Goal: Task Accomplishment & Management: Complete application form

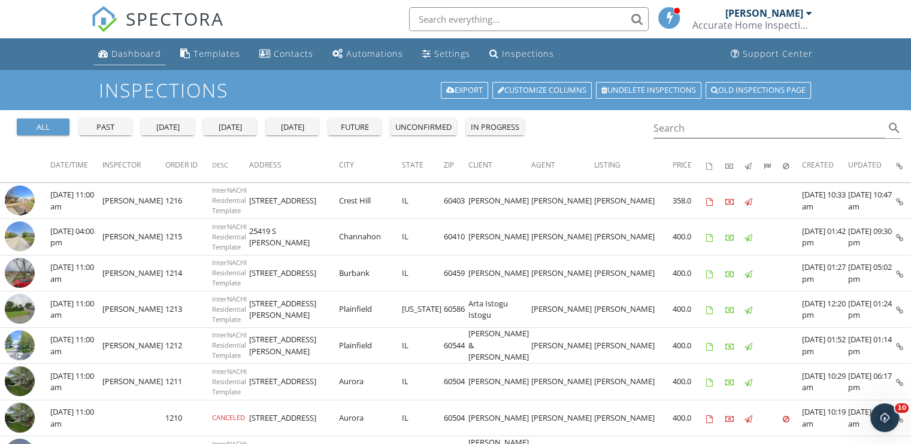
click at [139, 54] on div "Dashboard" at bounding box center [136, 53] width 50 height 11
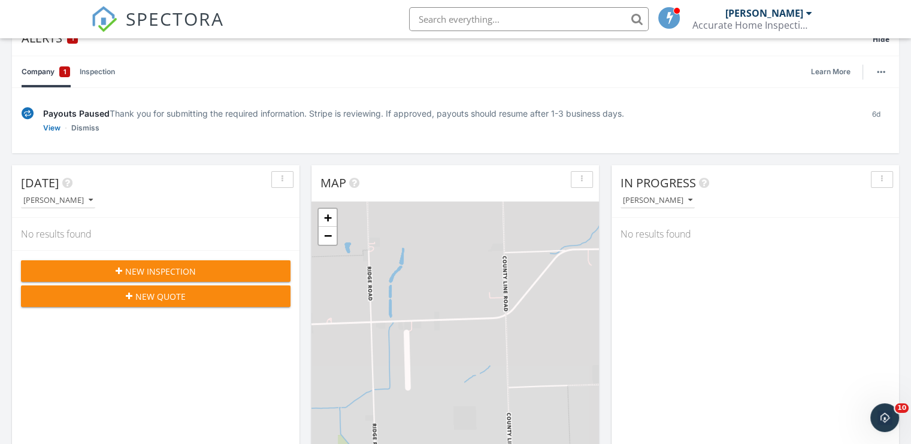
scroll to position [120, 0]
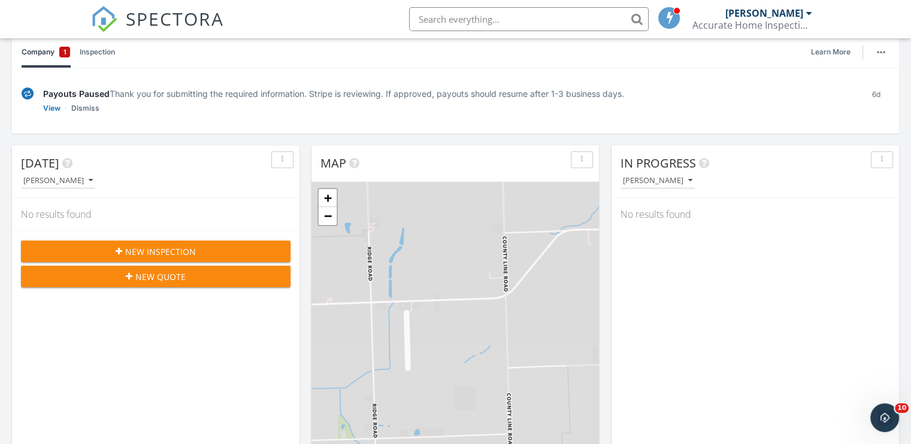
click at [146, 251] on span "New Inspection" at bounding box center [160, 251] width 71 height 13
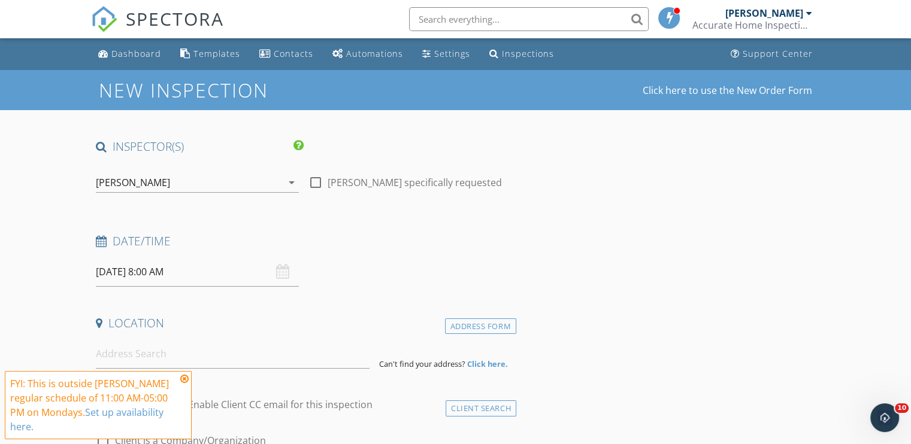
click at [157, 274] on input "09/29/2025 8:00 AM" at bounding box center [197, 271] width 203 height 29
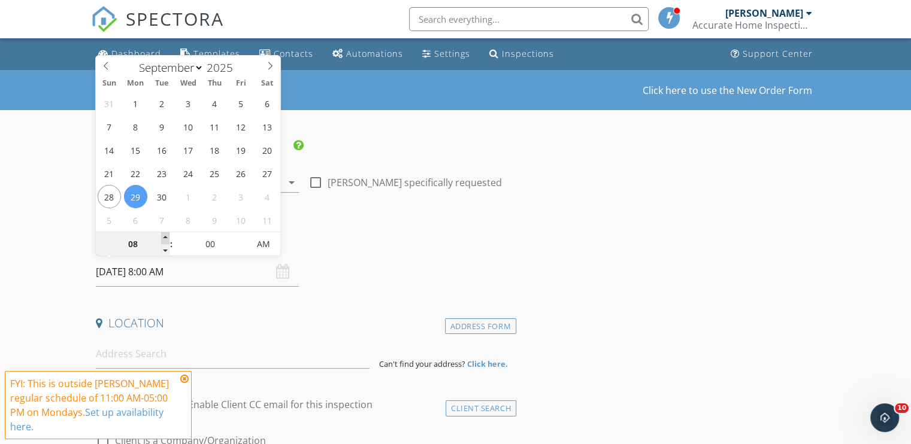
type input "09"
type input "09/29/2025 9:00 AM"
click at [165, 238] on span at bounding box center [165, 238] width 8 height 12
type input "10"
type input "09/29/2025 10:00 AM"
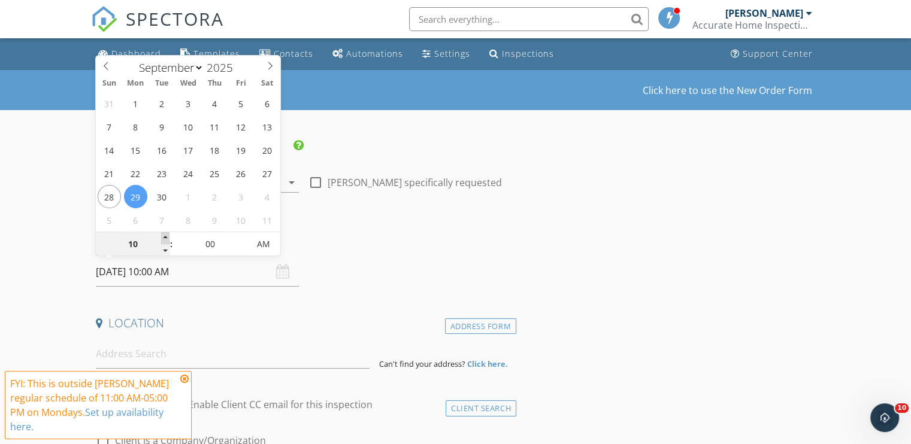
click at [165, 238] on span at bounding box center [165, 238] width 8 height 12
type input "05"
type input "09/29/2025 10:05 AM"
click at [242, 238] on span at bounding box center [243, 238] width 8 height 12
type input "10"
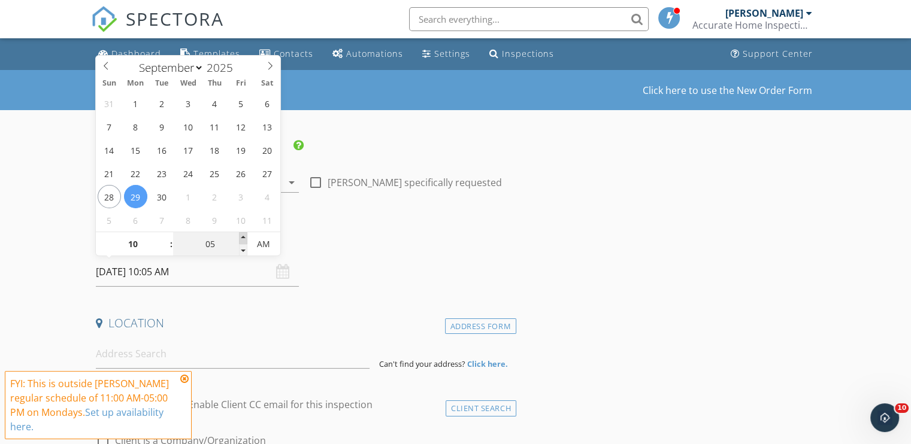
type input "09/29/2025 10:10 AM"
click at [242, 238] on span at bounding box center [243, 238] width 8 height 12
type input "15"
type input "09/29/2025 10:15 AM"
click at [242, 238] on span at bounding box center [243, 238] width 8 height 12
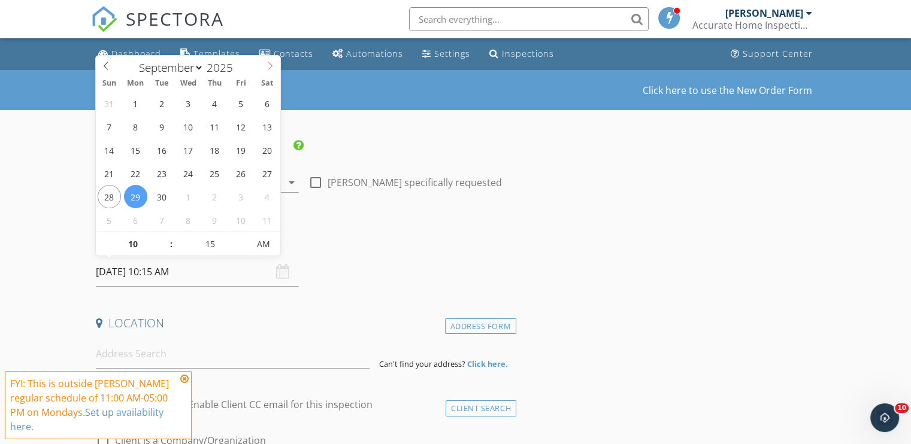
select select "9"
click at [268, 65] on icon at bounding box center [270, 66] width 8 height 8
type input "10/01/2025 10:15 AM"
type input "11"
type input "10/01/2025 11:15 AM"
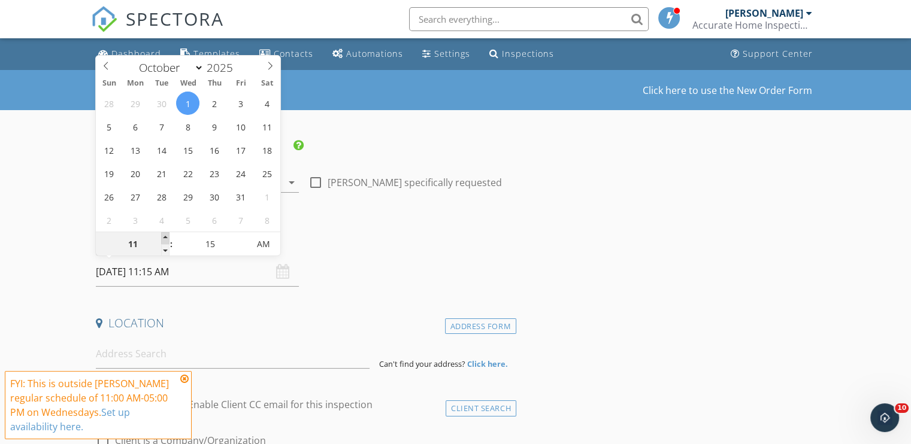
click at [163, 236] on span at bounding box center [165, 238] width 8 height 12
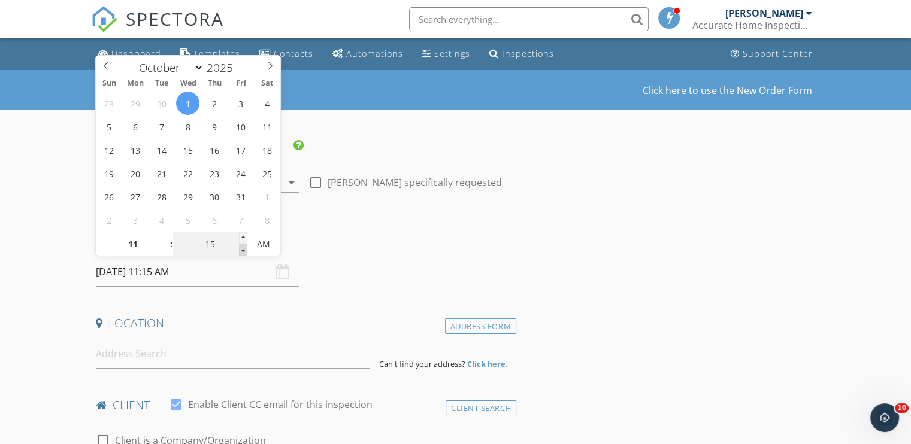
type input "10"
type input "10/01/2025 11:10 AM"
click at [244, 250] on span at bounding box center [243, 250] width 8 height 12
type input "05"
type input "10/01/2025 11:05 AM"
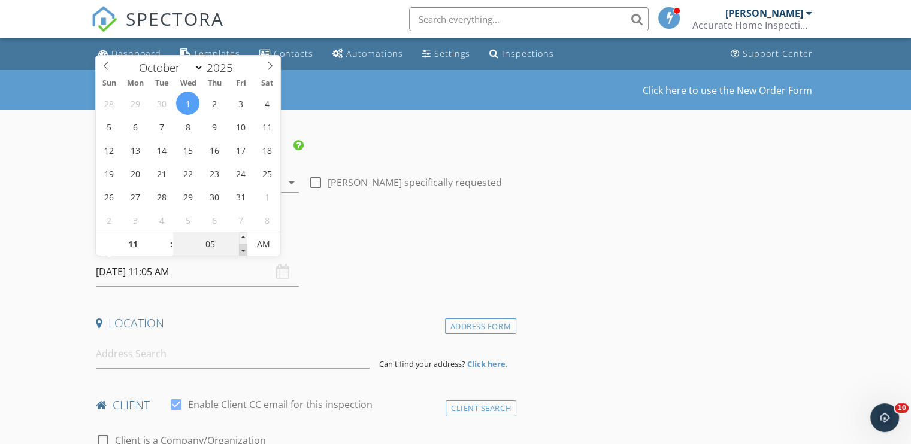
click at [243, 250] on span at bounding box center [243, 250] width 8 height 12
type input "00"
type input "10/01/2025 11:00 AM"
click at [242, 250] on span at bounding box center [243, 250] width 8 height 12
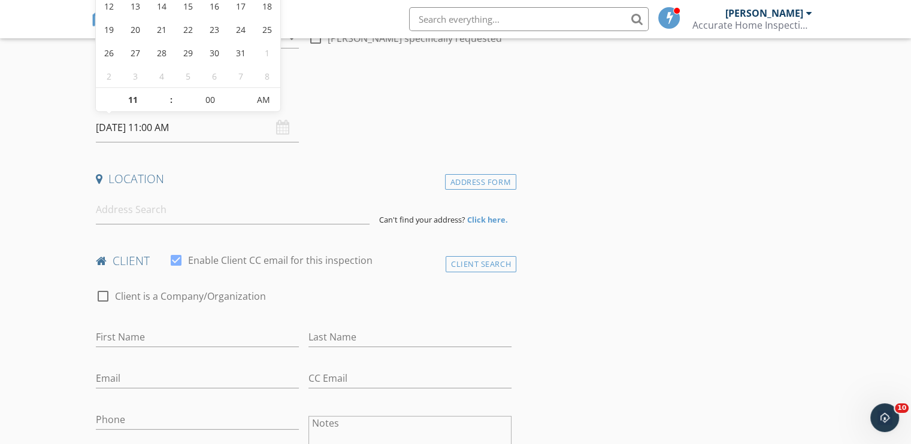
scroll to position [180, 0]
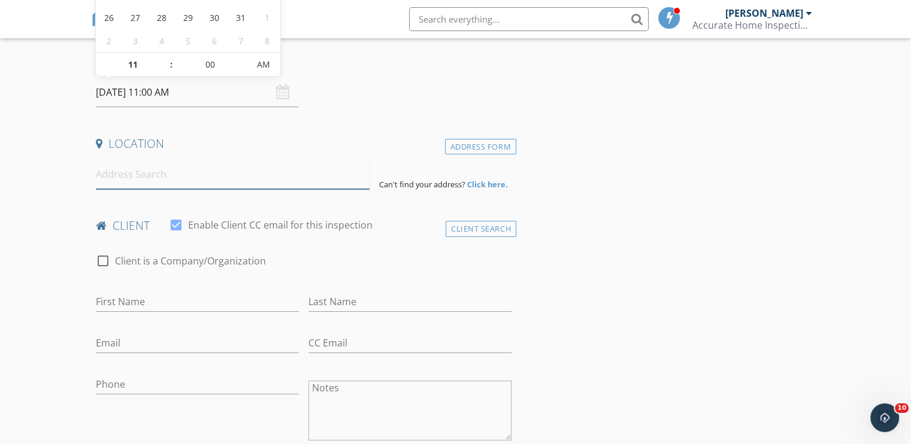
click at [127, 180] on input at bounding box center [233, 174] width 274 height 29
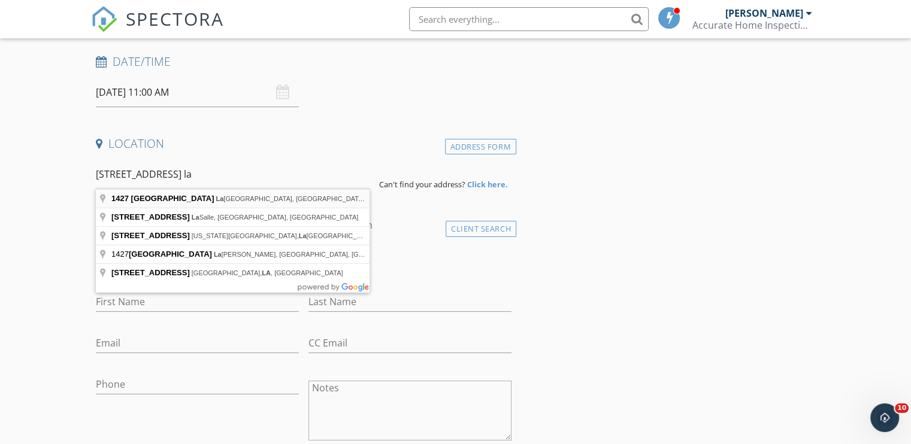
type input "1427 Cleveland Ave, La Grange Park, IL, USA"
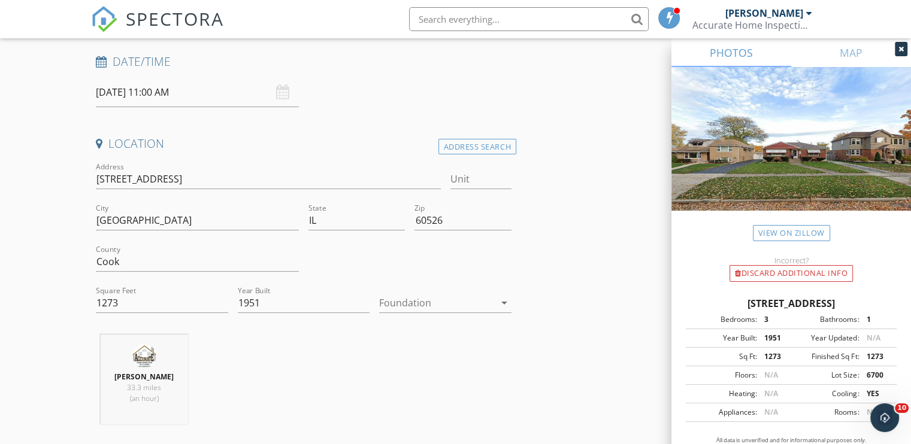
click at [502, 302] on icon "arrow_drop_down" at bounding box center [504, 303] width 14 height 14
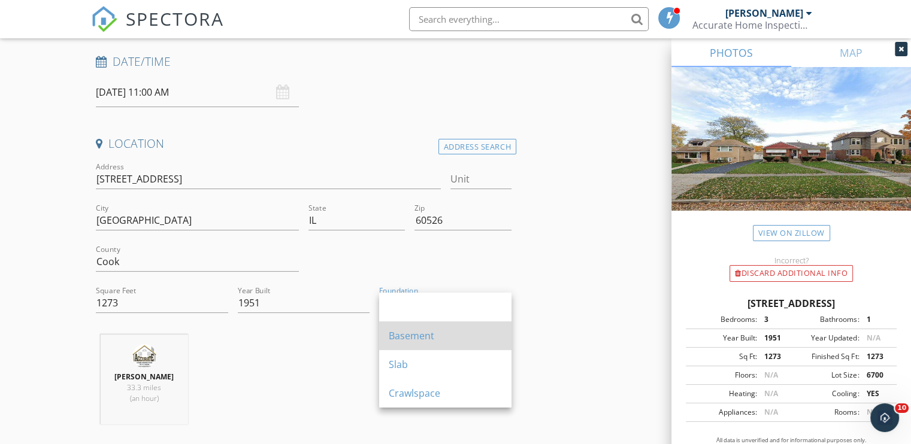
click at [419, 338] on div "Basement" at bounding box center [445, 336] width 113 height 14
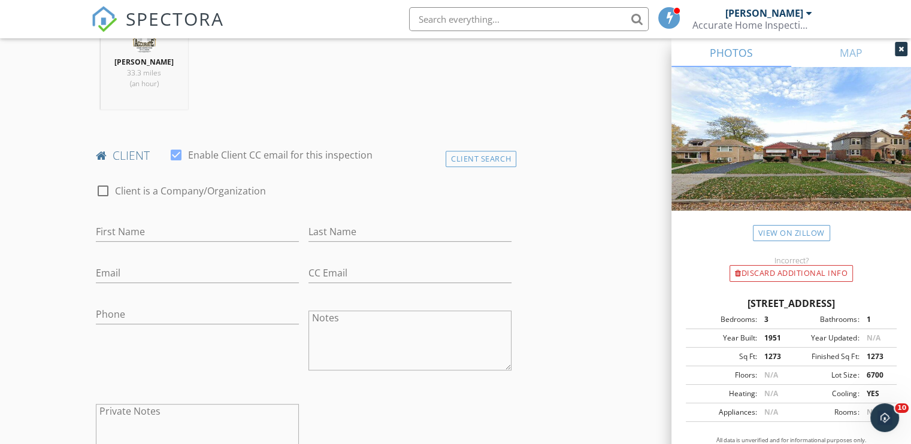
scroll to position [539, 0]
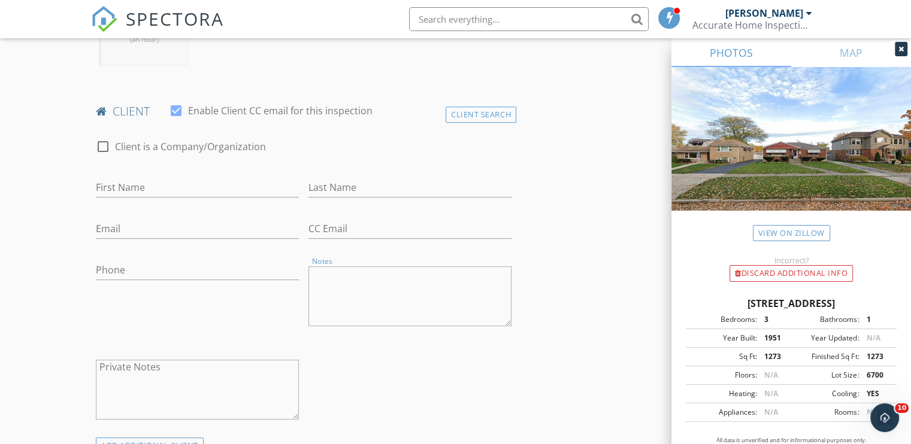
click at [330, 281] on textarea "Notes" at bounding box center [409, 296] width 203 height 60
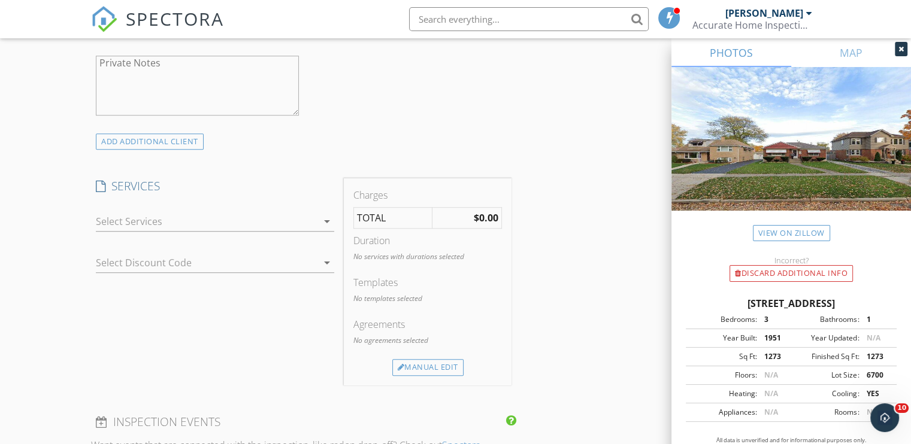
scroll to position [898, 0]
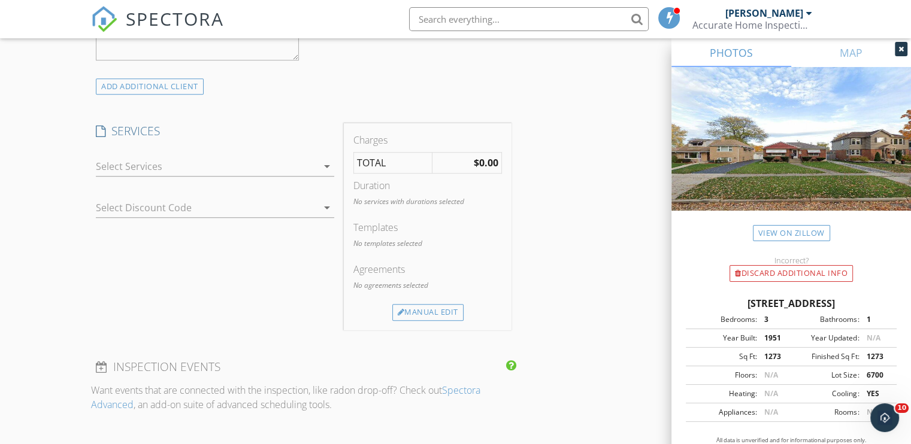
type textarea "We Accept ZELLE for a convenient pay."
click at [327, 162] on icon "arrow_drop_down" at bounding box center [327, 166] width 14 height 14
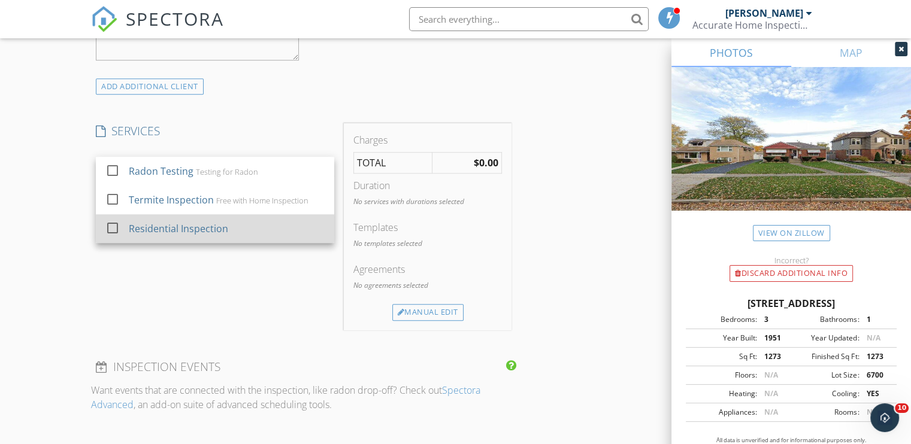
click at [222, 224] on div "Residential Inspection" at bounding box center [178, 229] width 99 height 14
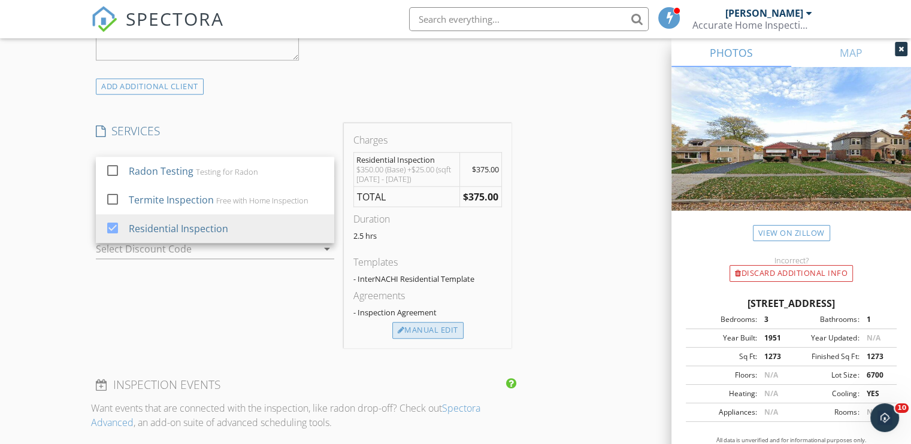
click at [426, 329] on div "Manual Edit" at bounding box center [427, 330] width 71 height 17
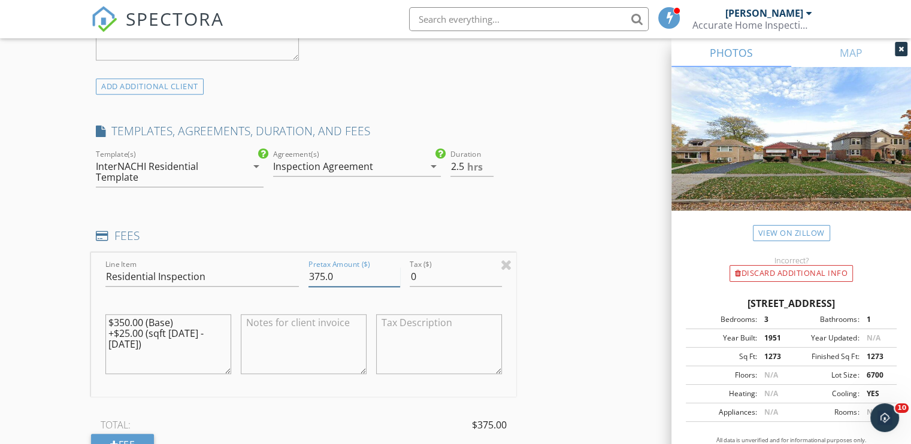
click at [326, 277] on input "375.0" at bounding box center [354, 277] width 92 height 20
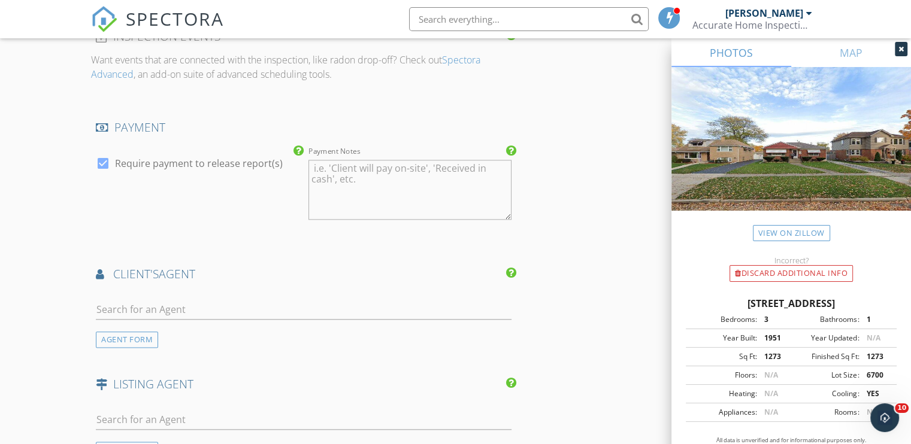
scroll to position [1377, 0]
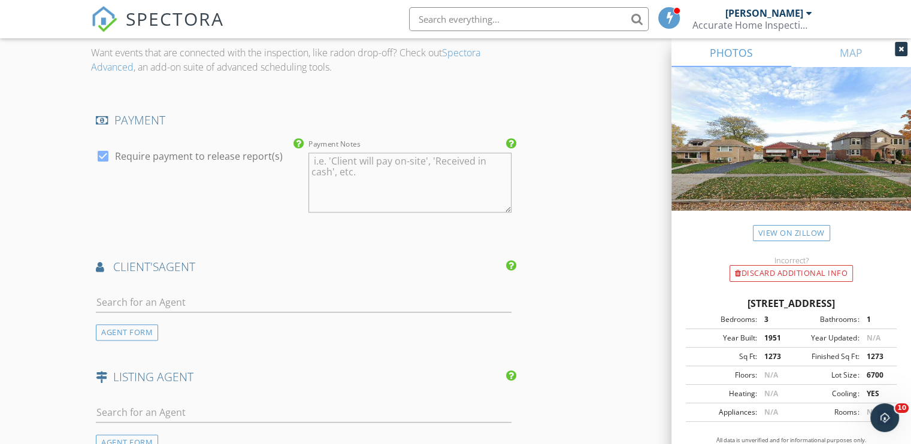
type input "400.0"
click at [119, 301] on input "text" at bounding box center [304, 303] width 416 height 20
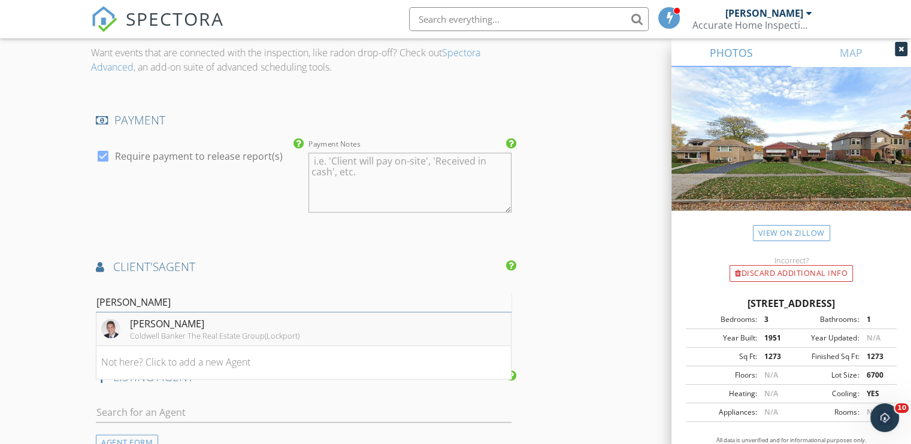
type input "Ryan Par"
click at [158, 328] on div "[PERSON_NAME]" at bounding box center [214, 324] width 169 height 14
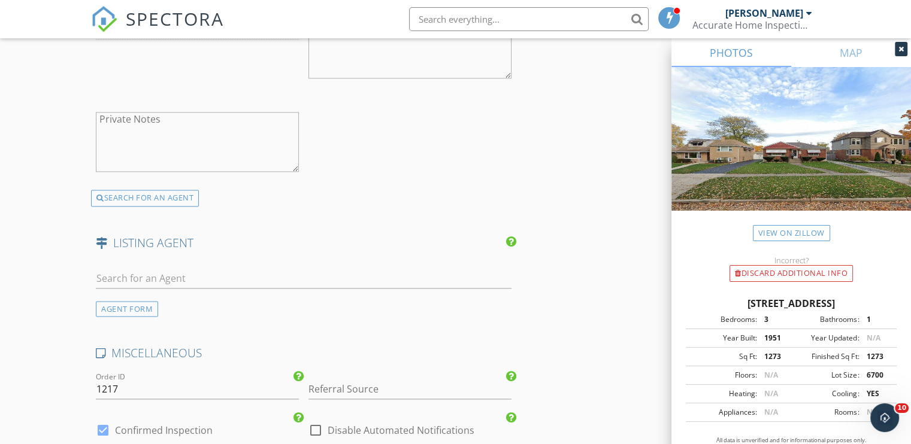
scroll to position [1796, 0]
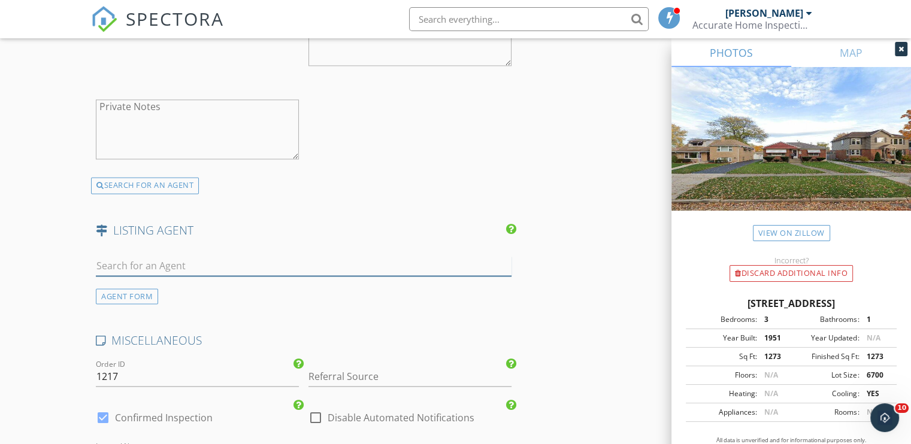
click at [137, 262] on input "text" at bounding box center [304, 266] width 416 height 20
paste input "[PERSON_NAME]"
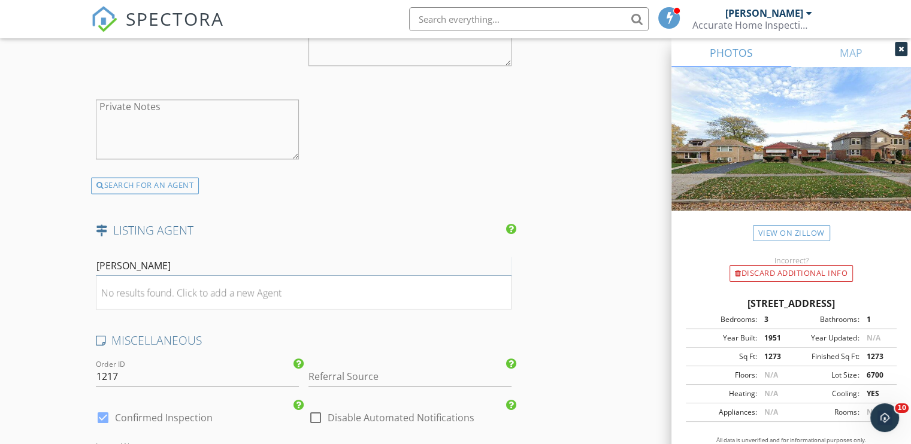
type input "[PERSON_NAME]"
click at [414, 368] on input "Referral Source" at bounding box center [409, 377] width 203 height 20
click at [352, 398] on div "Agent Referral" at bounding box center [410, 401] width 202 height 24
type input "Agent Referral"
click at [114, 287] on div "No results found. Click to add a new Agent" at bounding box center [191, 293] width 180 height 14
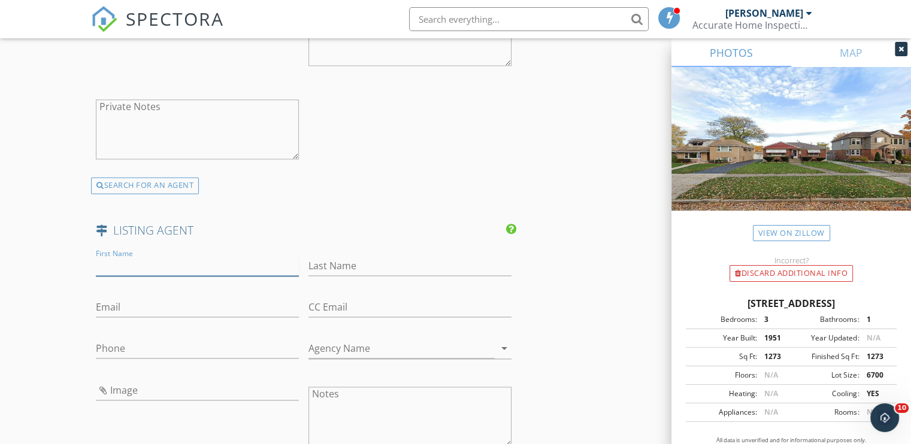
click at [134, 262] on input "First Name" at bounding box center [197, 266] width 203 height 20
paste input "[PERSON_NAME]"
type input "[PERSON_NAME]"
click at [326, 262] on input "Last Name" at bounding box center [409, 266] width 203 height 20
paste input "[PERSON_NAME]"
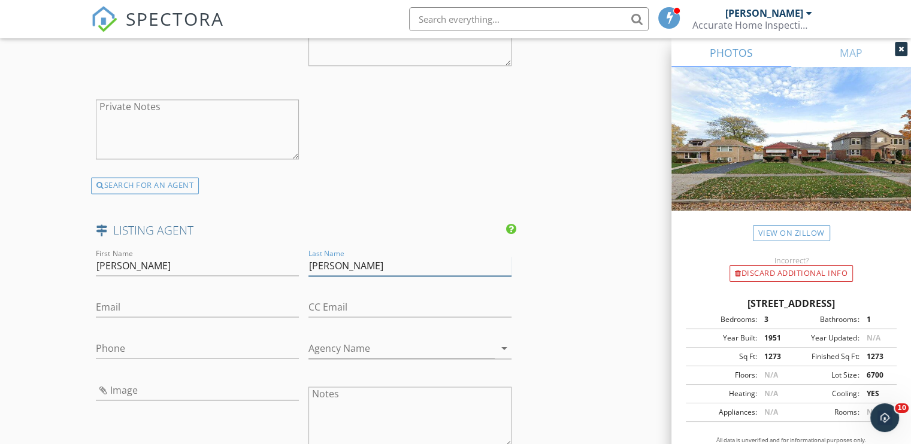
click at [353, 262] on input "[PERSON_NAME]" at bounding box center [409, 266] width 203 height 20
type input "Rojas"
click at [166, 265] on input "[PERSON_NAME]" at bounding box center [197, 266] width 203 height 20
type input "Leonardo"
click at [118, 345] on input "Phone" at bounding box center [197, 349] width 203 height 20
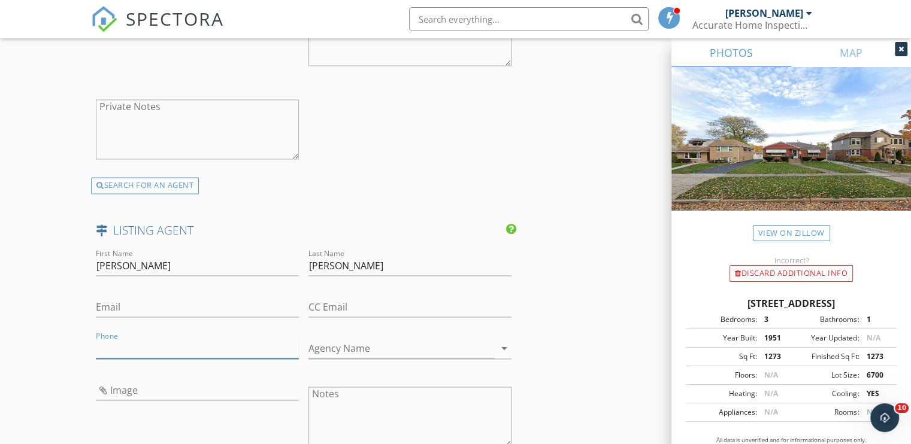
paste input "312-836-4263"
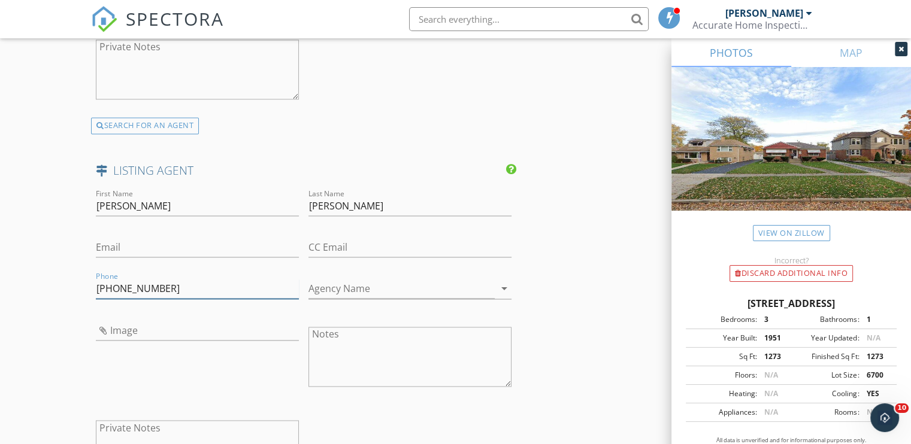
scroll to position [1916, 0]
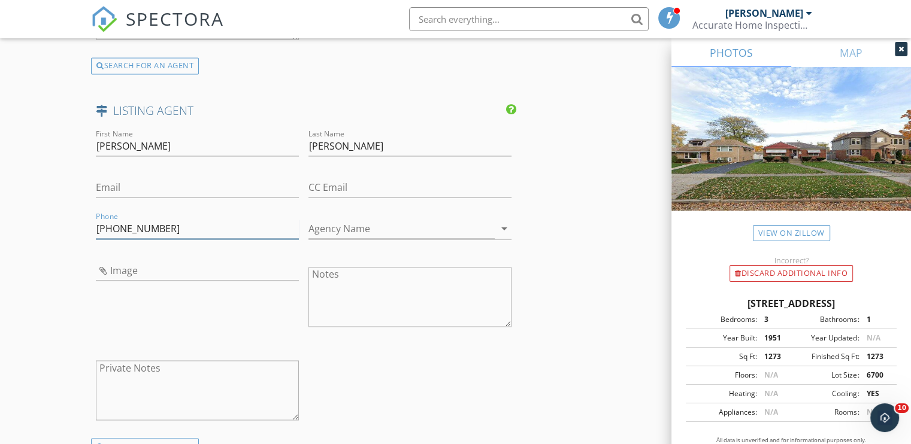
type input "312-836-4263"
click at [121, 269] on input "Image" at bounding box center [197, 271] width 203 height 20
type input "8_22.jpg"
click at [110, 181] on input "Email" at bounding box center [197, 188] width 203 height 20
paste input "l.rojasmolina@redfin.com"
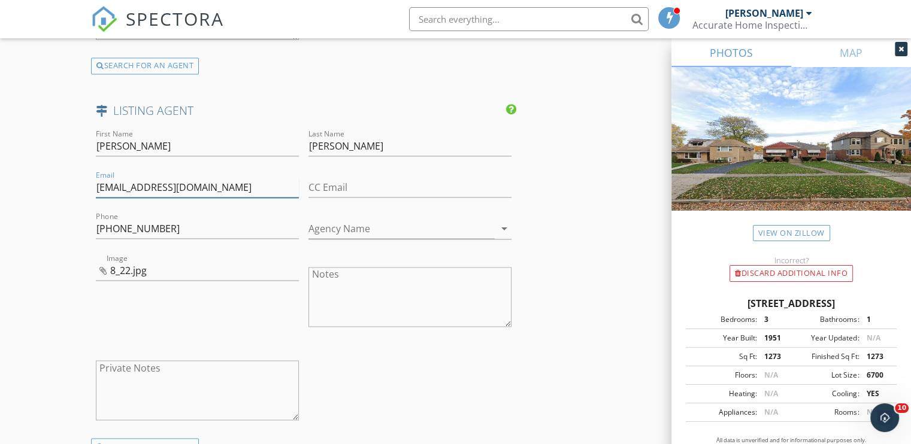
type input "l.rojasmolina@redfin.com"
click at [336, 221] on input "Agency Name" at bounding box center [401, 229] width 186 height 20
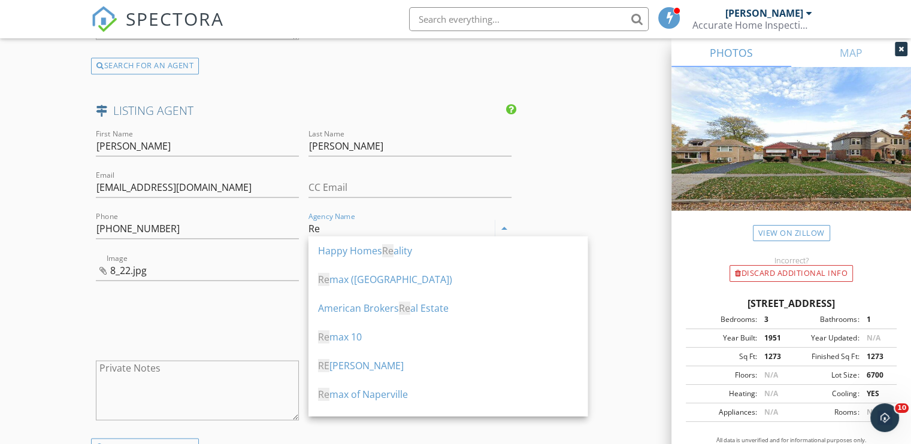
click at [337, 220] on input "Re" at bounding box center [401, 229] width 186 height 20
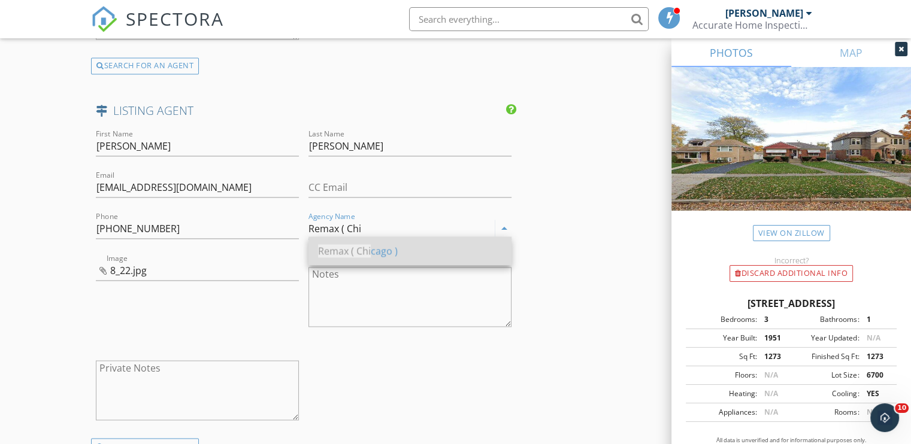
click at [386, 256] on div "Remax ( Chi cago )" at bounding box center [410, 251] width 184 height 14
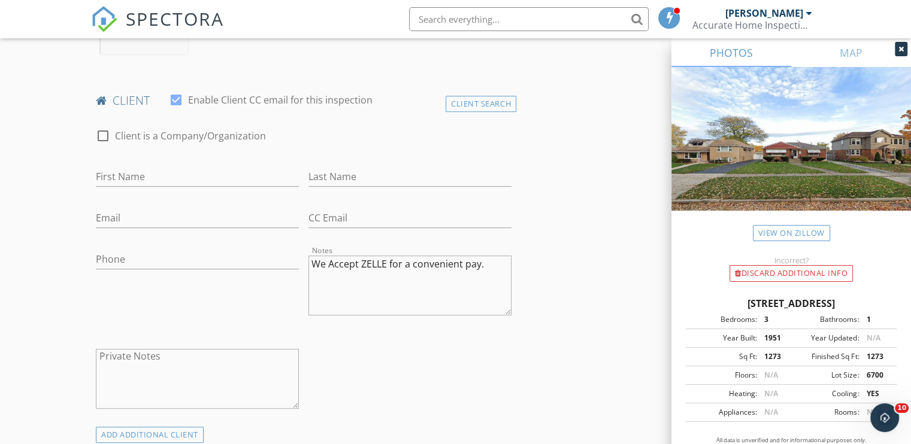
scroll to position [539, 0]
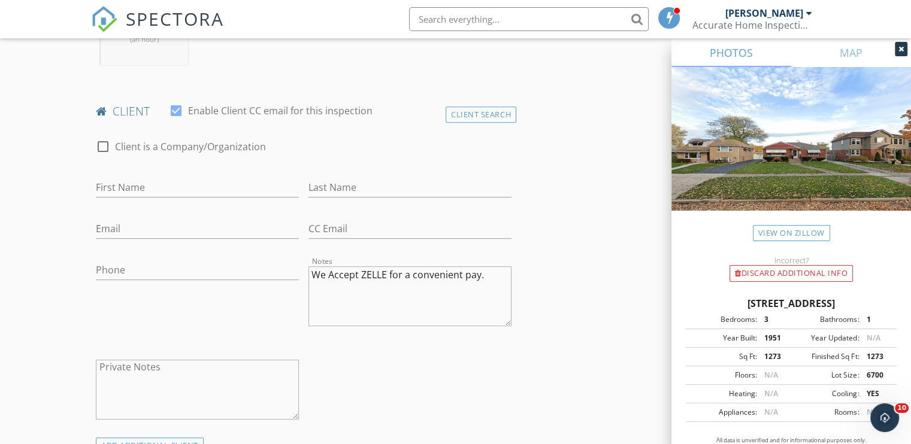
type input "Remax ( Chicago )"
click at [115, 190] on input "First Name" at bounding box center [197, 188] width 203 height 20
type input "Jillian"
click at [323, 190] on input "Last Name" at bounding box center [409, 188] width 203 height 20
type input "Larmon"
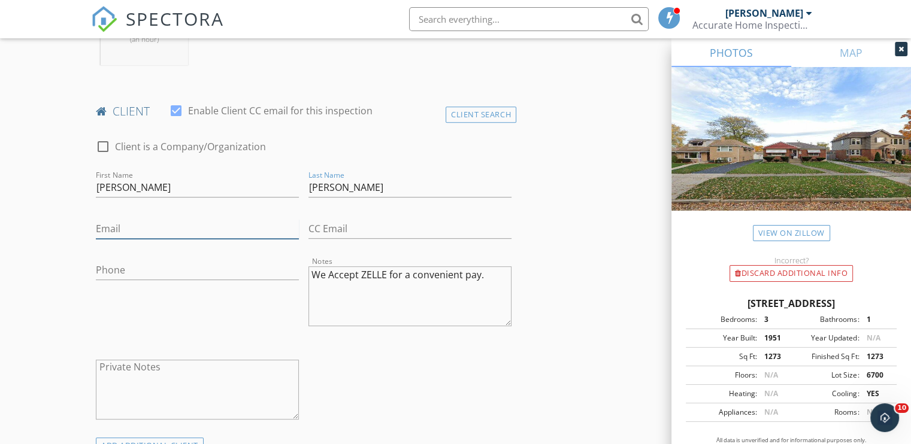
click at [117, 223] on input "Email" at bounding box center [197, 229] width 203 height 20
type input "jillianlarmon19@gmail.com"
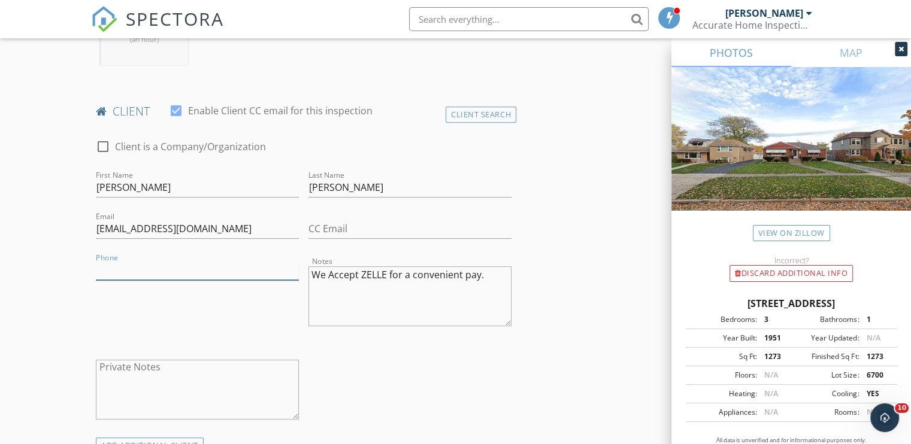
click at [119, 268] on input "Phone" at bounding box center [197, 270] width 203 height 20
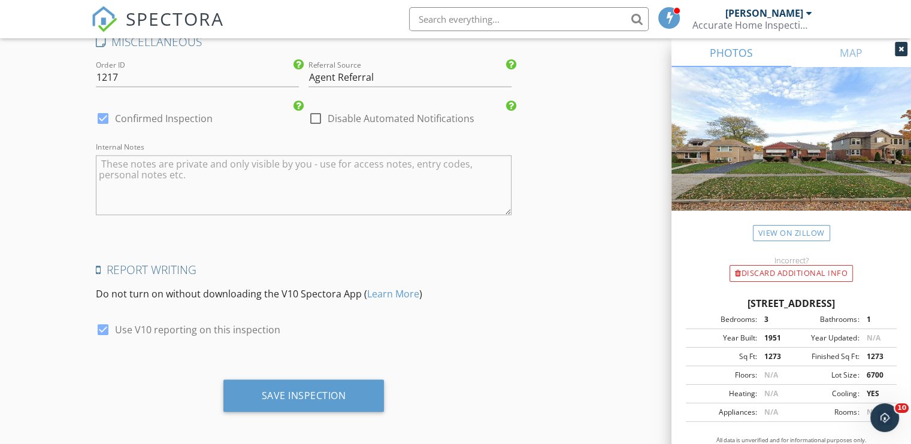
scroll to position [2366, 0]
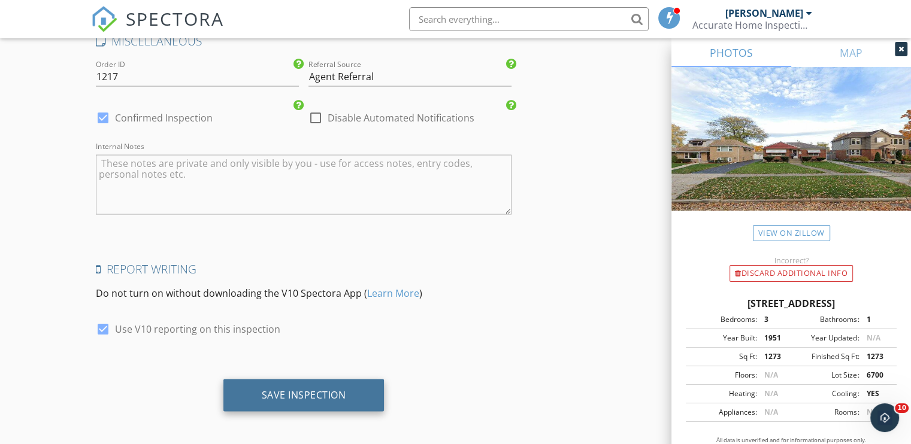
type input "708-263-3167"
click at [302, 396] on div "Save Inspection" at bounding box center [304, 395] width 84 height 12
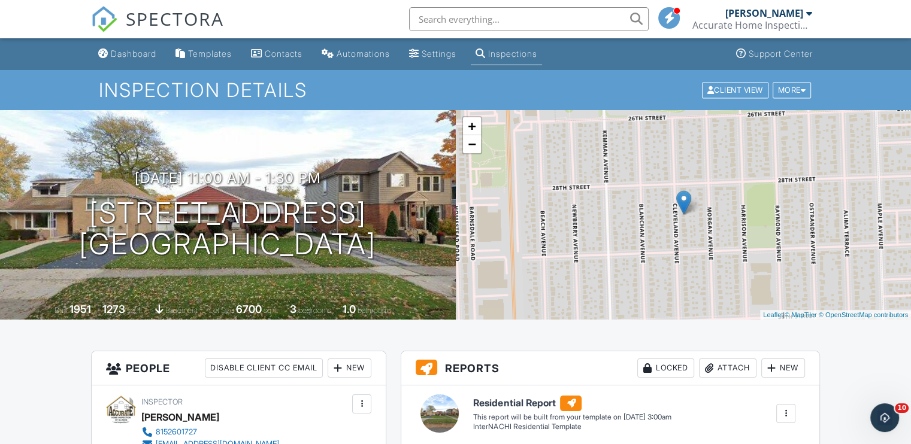
click at [517, 54] on div "Inspections" at bounding box center [512, 53] width 49 height 10
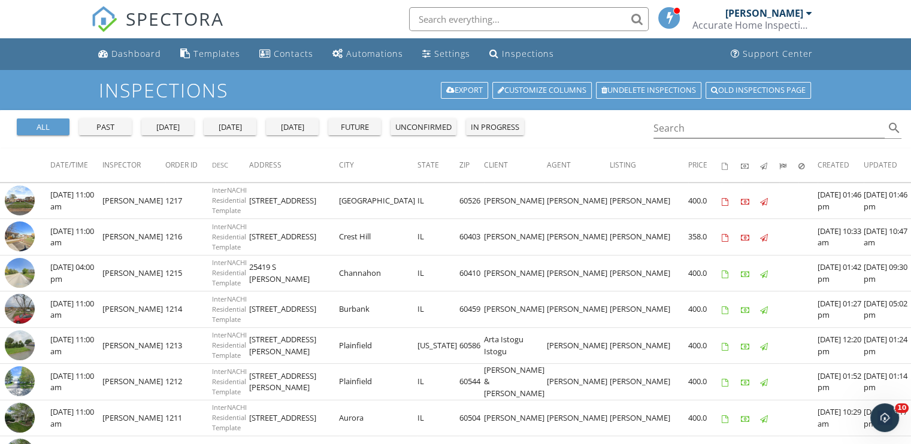
click at [352, 134] on button "future" at bounding box center [354, 127] width 53 height 17
